Goal: Check status: Check status

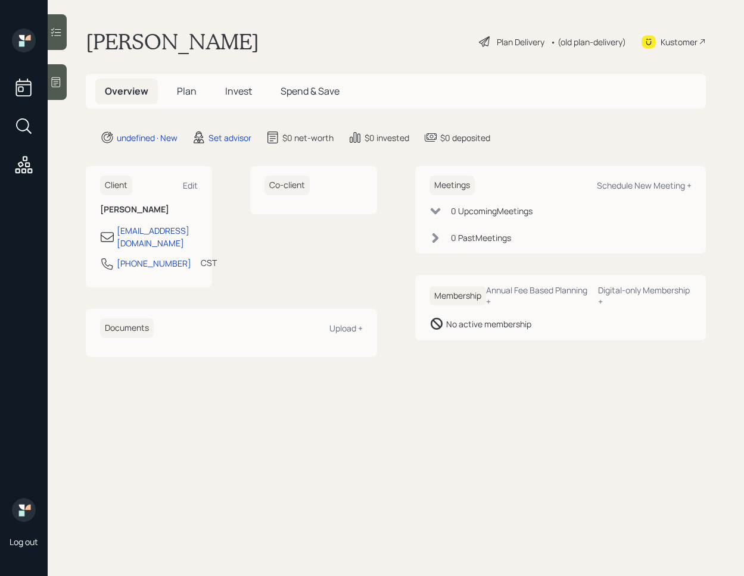
click at [230, 85] on span "Invest" at bounding box center [238, 91] width 27 height 13
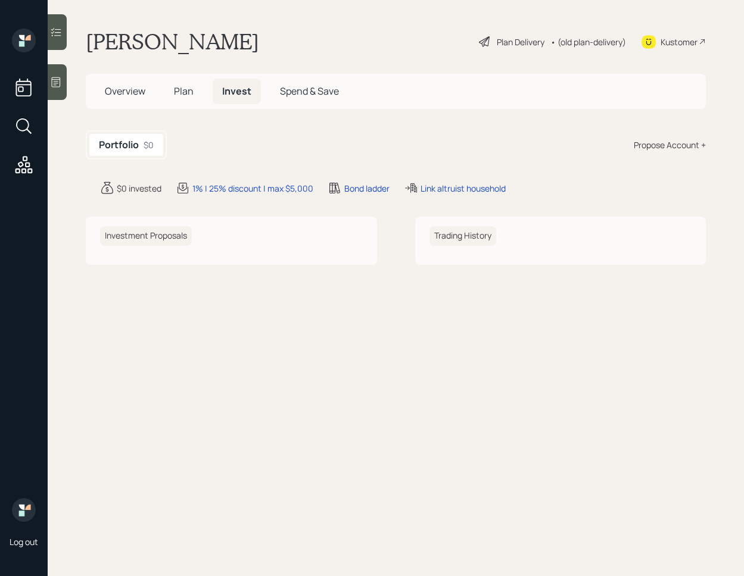
click at [130, 87] on span "Overview" at bounding box center [125, 91] width 40 height 13
